Goal: Task Accomplishment & Management: Manage account settings

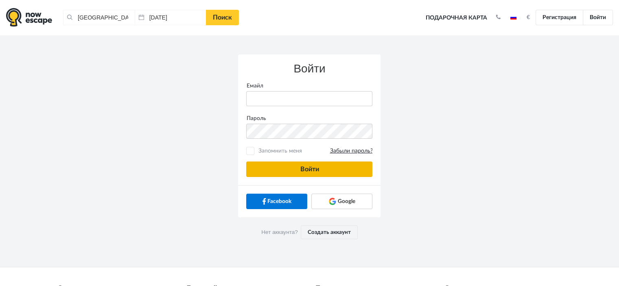
type input "[PERSON_NAME][EMAIL_ADDRESS][DOMAIN_NAME]"
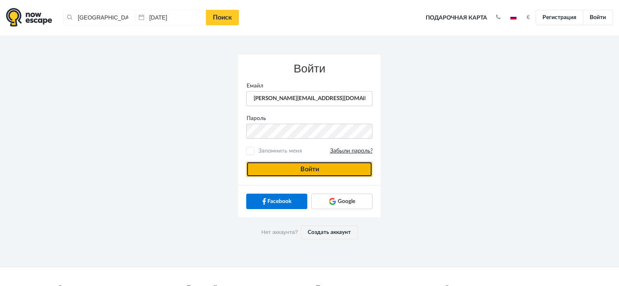
click at [308, 171] on button "Войти" at bounding box center [309, 169] width 126 height 15
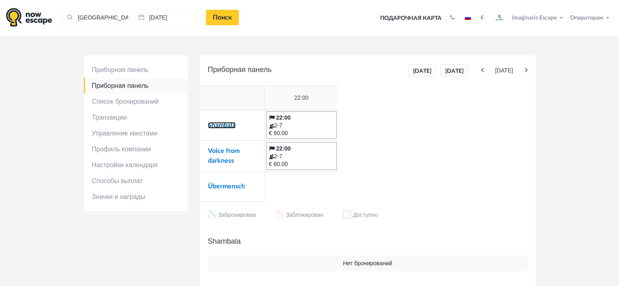
click at [234, 128] on link "Shambala" at bounding box center [222, 125] width 28 height 7
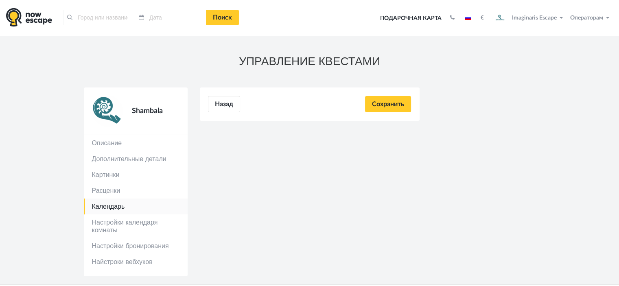
type input "[GEOGRAPHIC_DATA], [GEOGRAPHIC_DATA]"
type input "[DATE]"
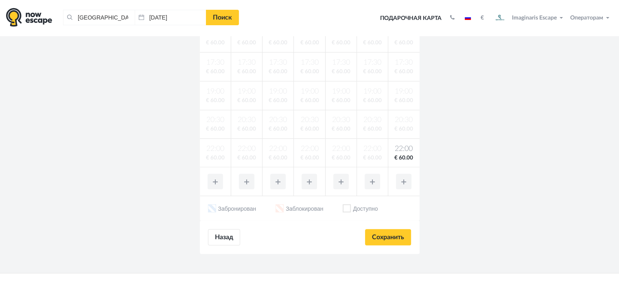
scroll to position [326, 0]
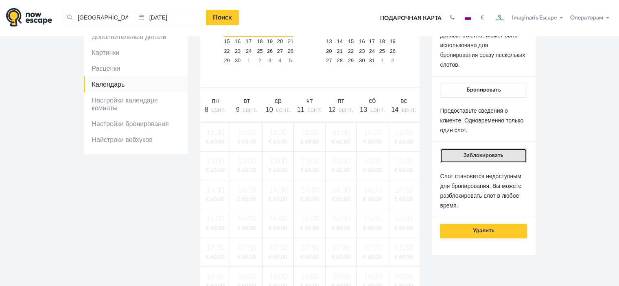
click at [486, 153] on span "Заблокировать" at bounding box center [484, 156] width 40 height 6
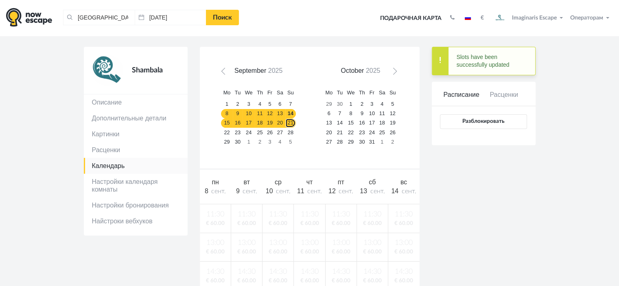
click at [285, 122] on link "21" at bounding box center [290, 122] width 11 height 9
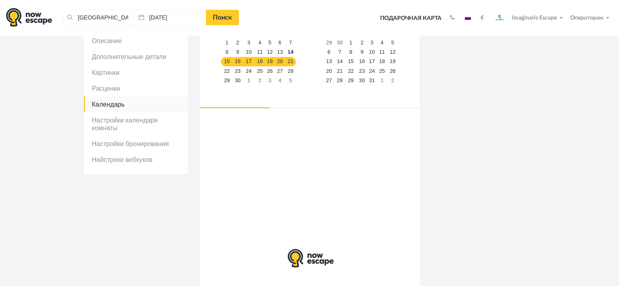
scroll to position [122, 0]
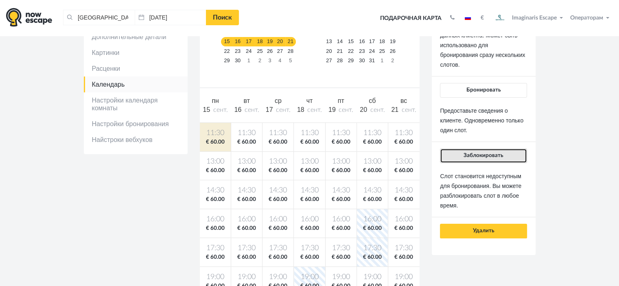
click at [485, 159] on button "Заблокировать" at bounding box center [483, 156] width 87 height 15
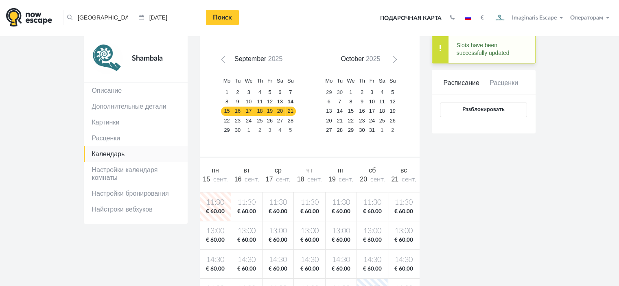
scroll to position [41, 0]
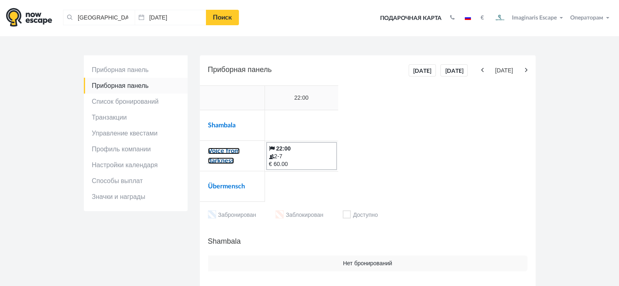
click at [227, 151] on link "Voice from darkness" at bounding box center [224, 156] width 32 height 16
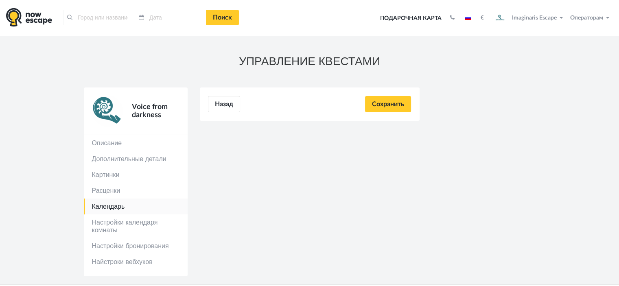
type input "[GEOGRAPHIC_DATA], [GEOGRAPHIC_DATA]"
type input "[DATE]"
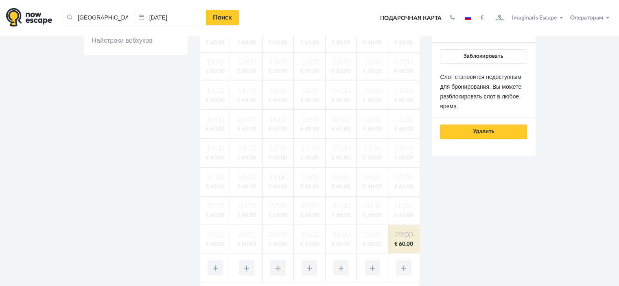
scroll to position [122, 0]
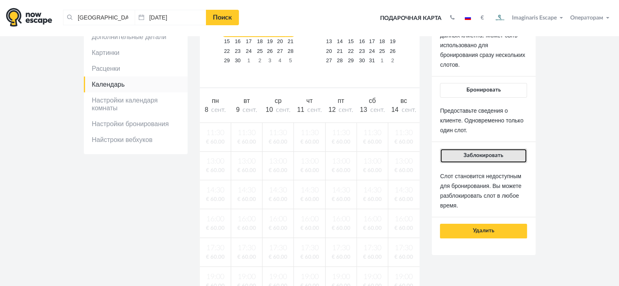
click at [486, 153] on span "Заблокировать" at bounding box center [484, 156] width 40 height 6
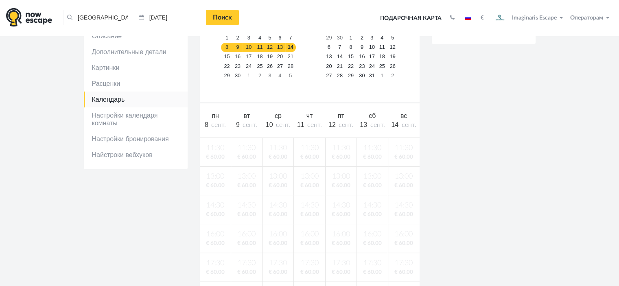
scroll to position [81, 0]
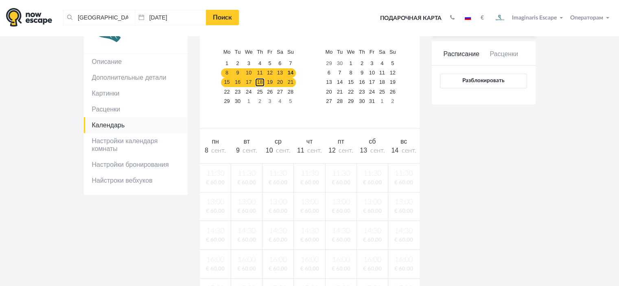
click at [256, 84] on link "18" at bounding box center [260, 82] width 10 height 9
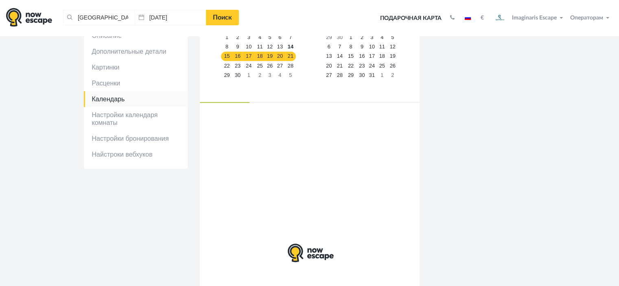
scroll to position [122, 0]
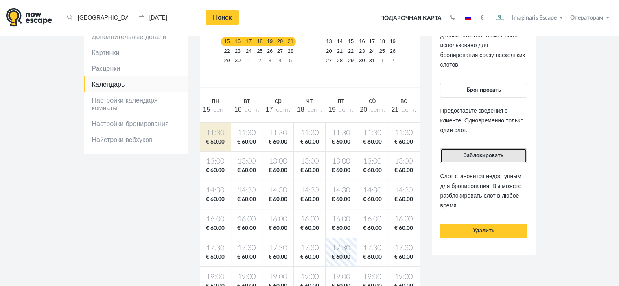
click at [489, 159] on button "Заблокировать" at bounding box center [483, 156] width 87 height 15
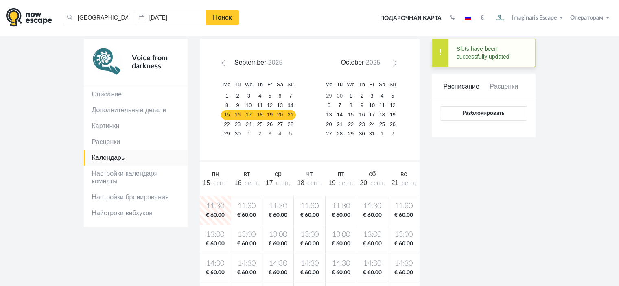
scroll to position [41, 0]
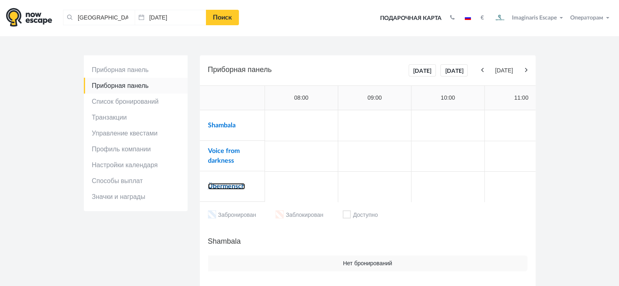
click at [241, 186] on link "Übermensch" at bounding box center [226, 186] width 37 height 7
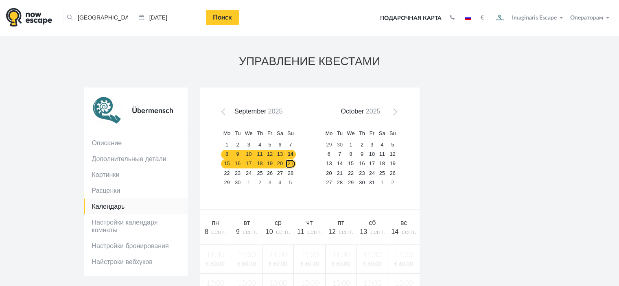
click at [286, 165] on link "21" at bounding box center [290, 163] width 11 height 9
